Goal: Navigation & Orientation: Find specific page/section

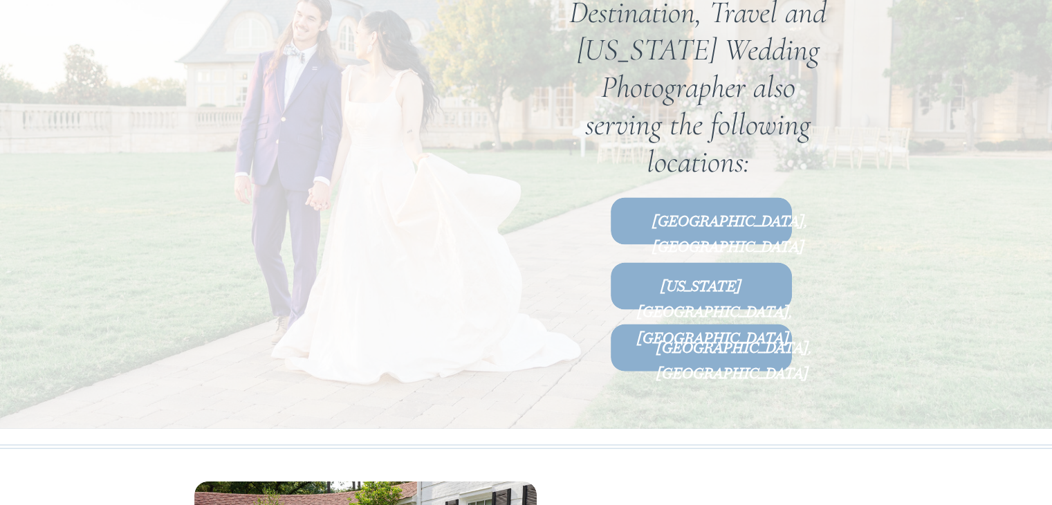
scroll to position [8187, 0]
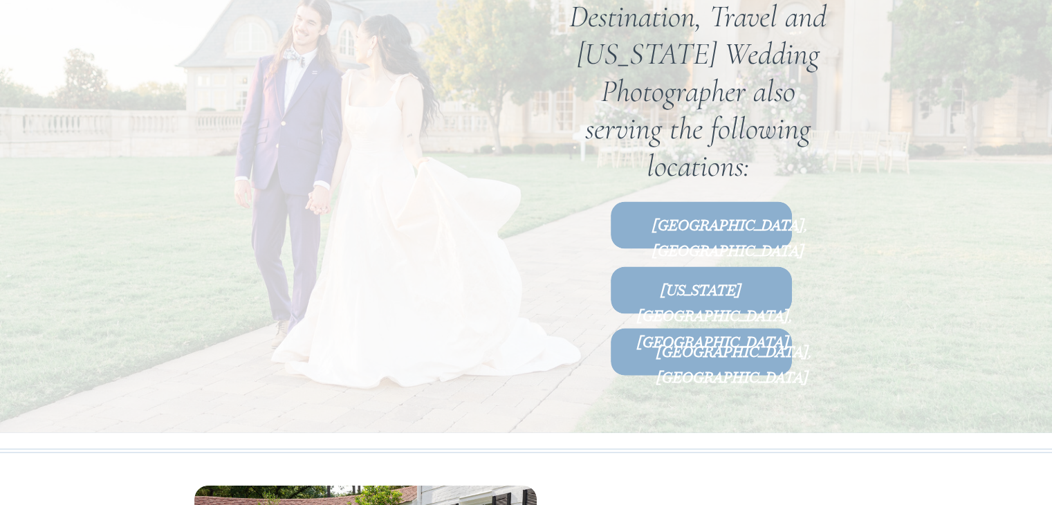
click at [703, 229] on b "Richmond, VA" at bounding box center [730, 237] width 155 height 47
click at [718, 291] on b "Virginia Beach, VA" at bounding box center [714, 315] width 155 height 73
click at [691, 361] on b "Raleigh, NC" at bounding box center [734, 363] width 155 height 47
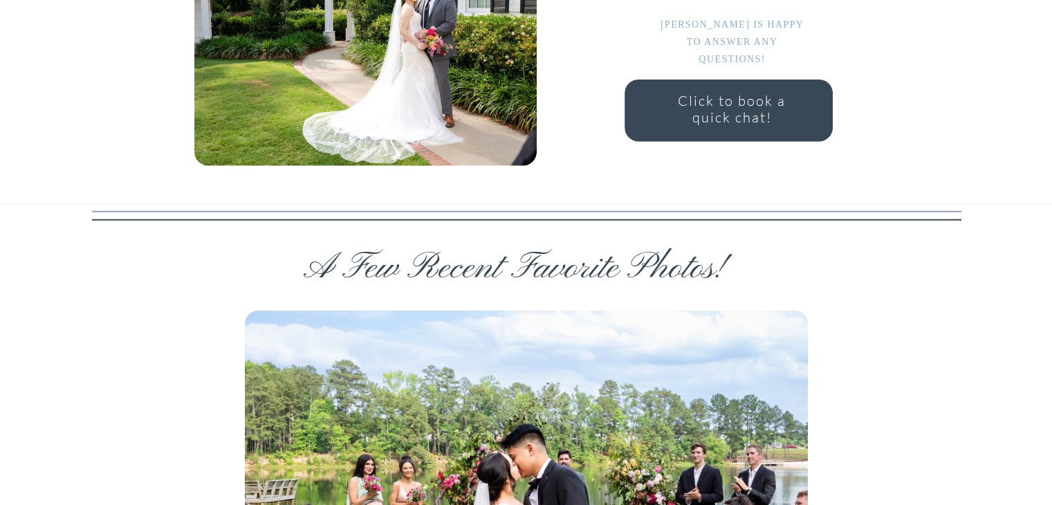
scroll to position [8737, 0]
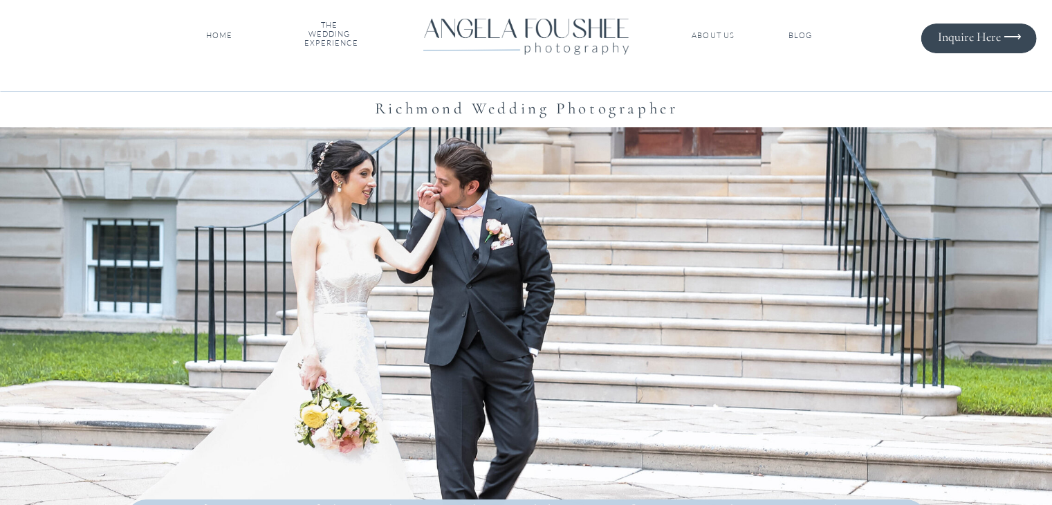
click at [719, 37] on nav "ABOUT US" at bounding box center [714, 36] width 46 height 10
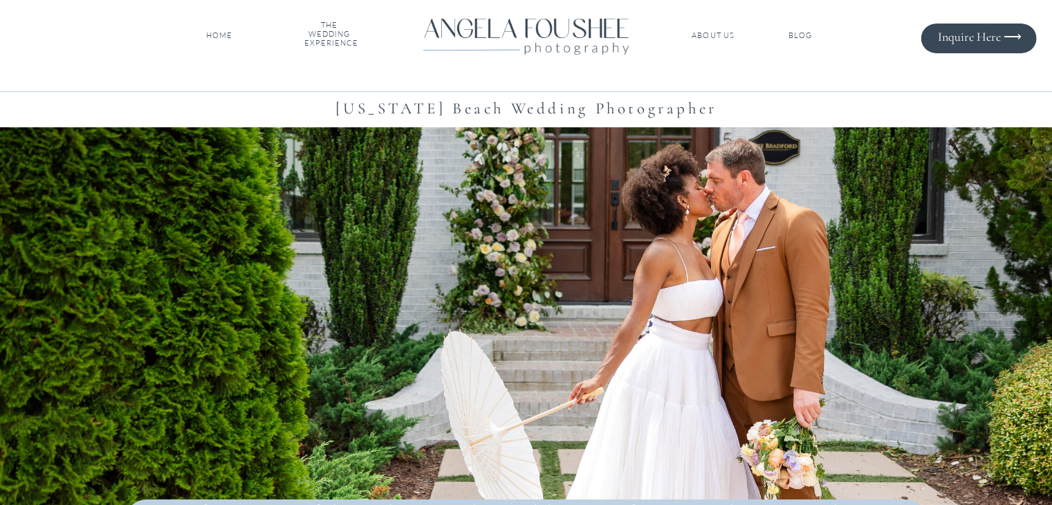
click at [718, 291] on div at bounding box center [527, 351] width 1114 height 448
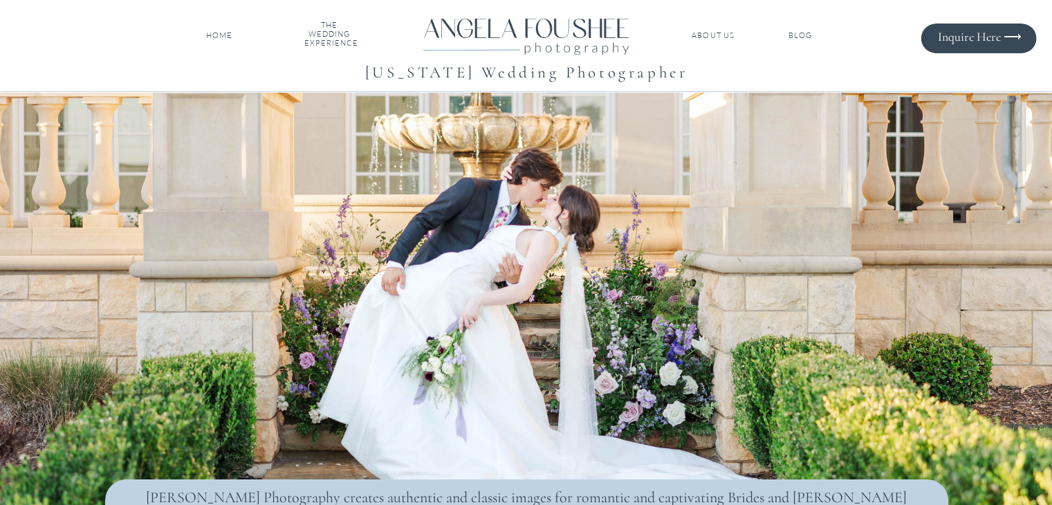
click at [703, 31] on nav "ABOUT US" at bounding box center [714, 36] width 46 height 10
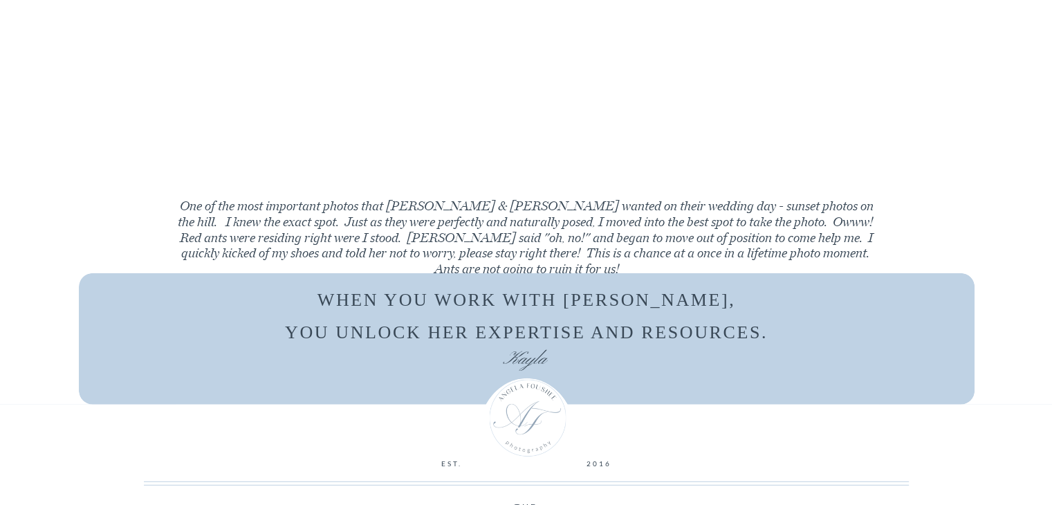
scroll to position [3754, 0]
